Goal: Find contact information: Find contact information

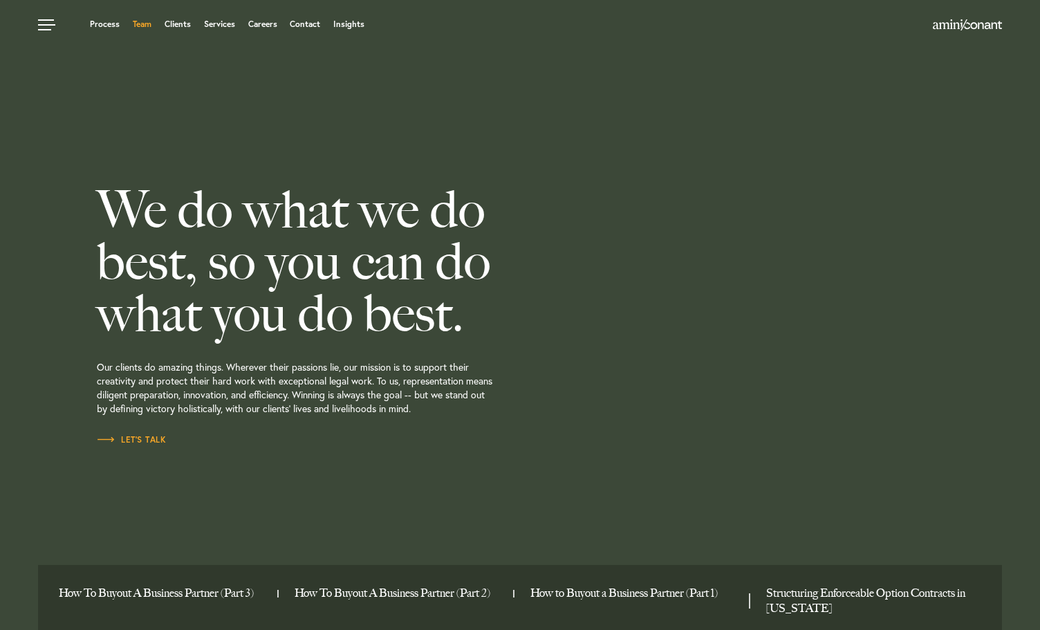
click at [142, 25] on link "Team" at bounding box center [142, 24] width 19 height 8
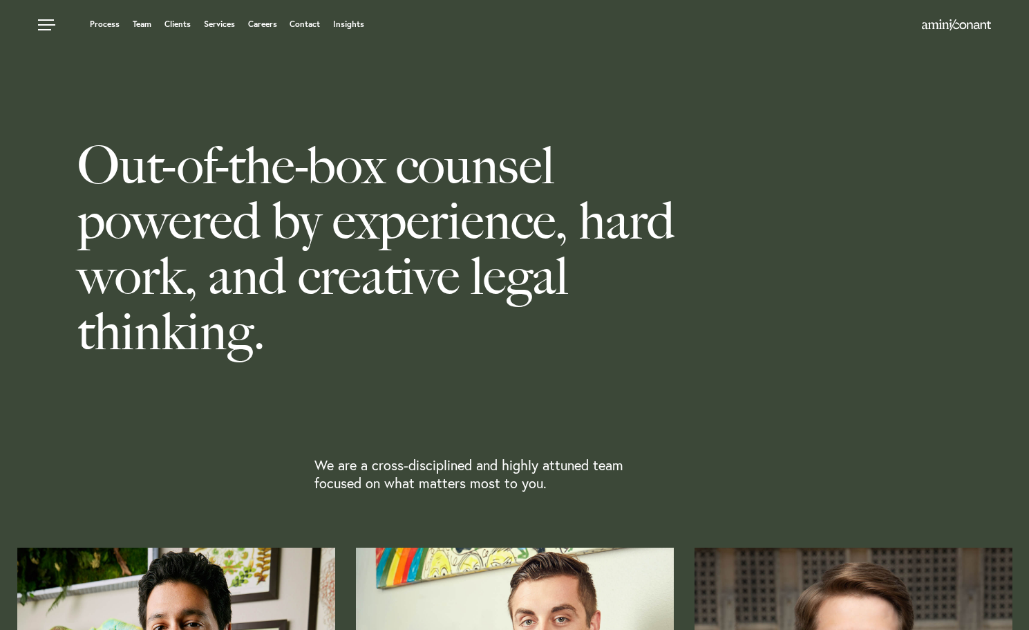
scroll to position [415, 0]
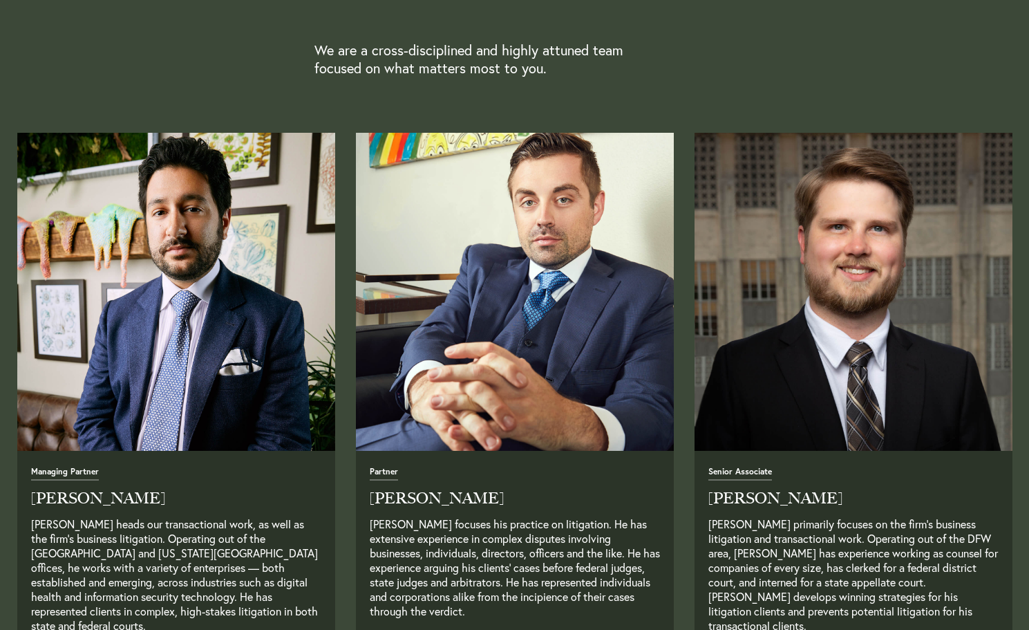
click at [464, 241] on img "Read Full Bio" at bounding box center [515, 292] width 334 height 334
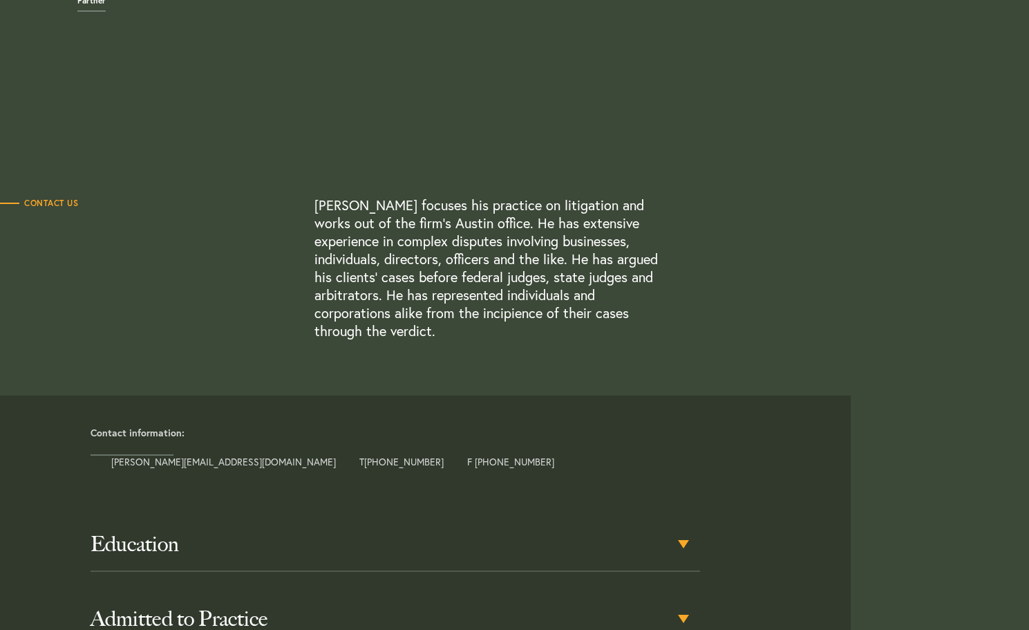
scroll to position [484, 0]
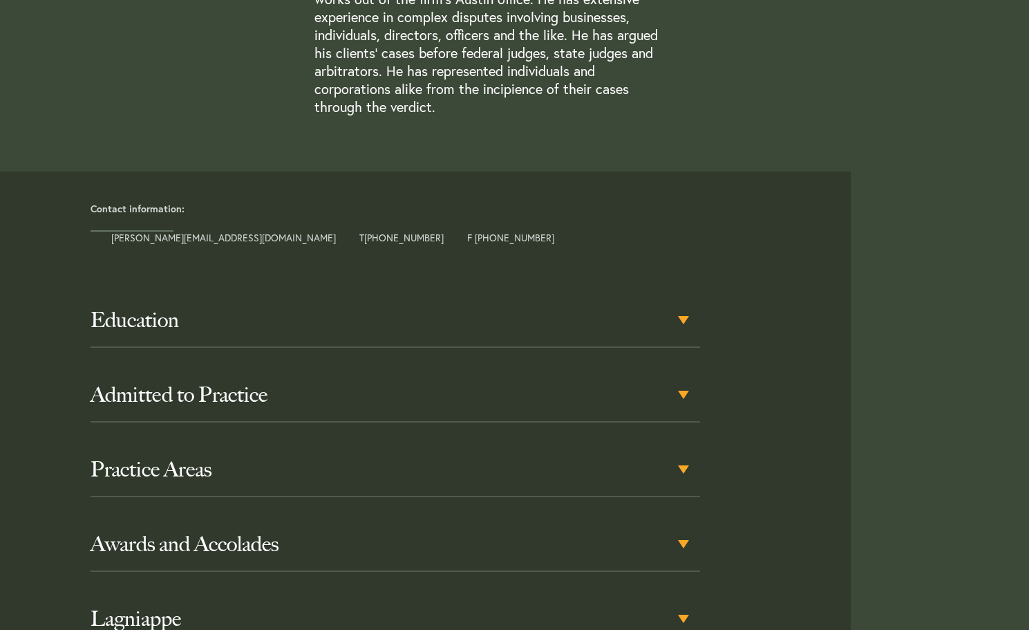
drag, startPoint x: 496, startPoint y: 236, endPoint x: 91, endPoint y: 230, distance: 405.2
click at [91, 230] on div "Contact information: alex@aminiconant.com T +1 512 980 0027 F +1 512 900 7967" at bounding box center [465, 224] width 771 height 43
copy div "alex@aminiconant.com T +1 512 980 0027 F +1 512 900 7967"
click at [693, 91] on div "Alex Conant focuses his practice on litigation and works out of the firm’s Aust…" at bounding box center [629, 44] width 629 height 144
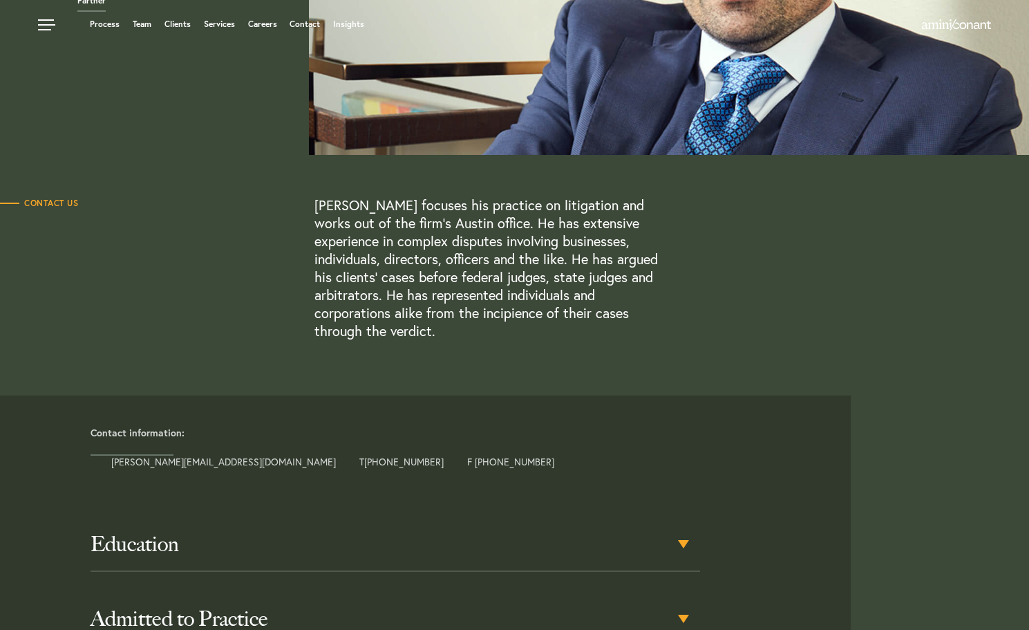
scroll to position [0, 0]
